Goal: Navigation & Orientation: Find specific page/section

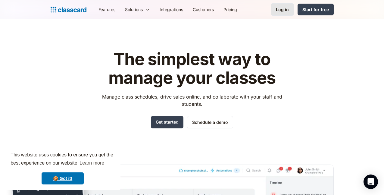
click at [294, 8] on link "Log in" at bounding box center [282, 9] width 23 height 12
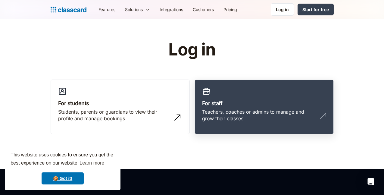
click at [269, 94] on link "For staff Teachers, coaches or admins to manage and grow their classes" at bounding box center [263, 106] width 139 height 55
